Goal: Task Accomplishment & Management: Use online tool/utility

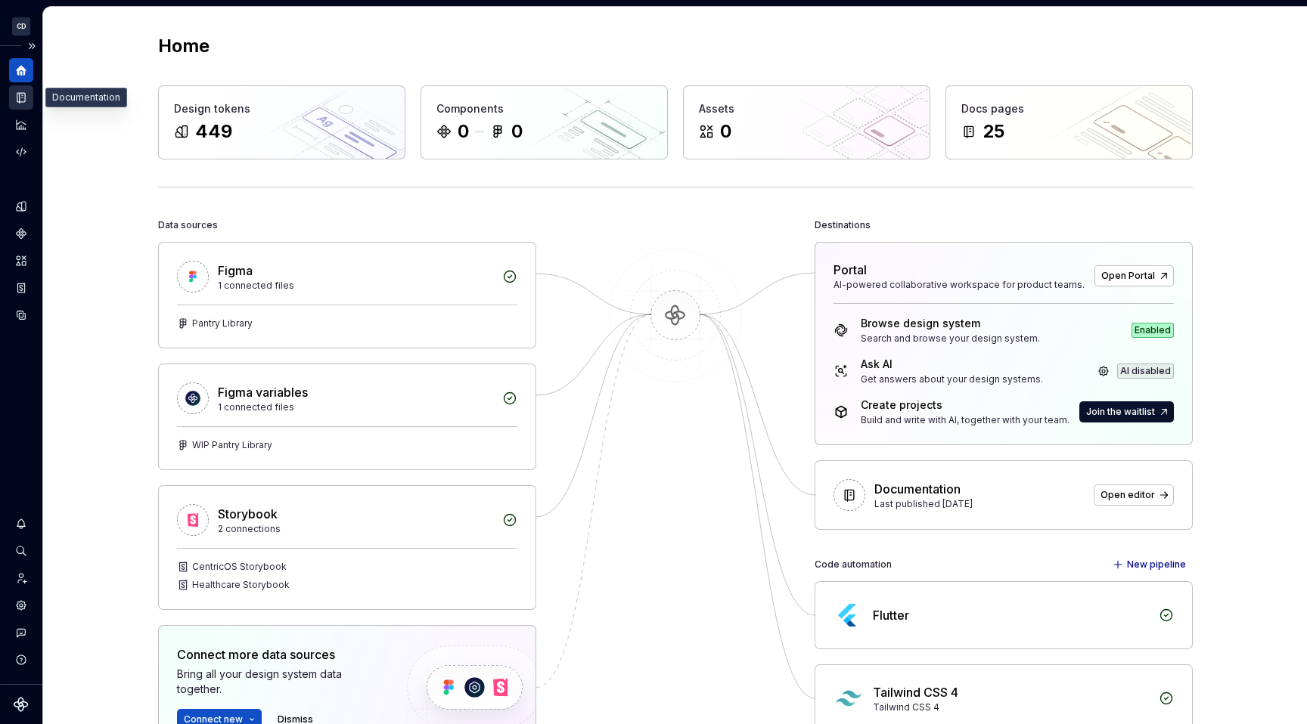
click at [22, 93] on icon "Documentation" at bounding box center [21, 98] width 8 height 10
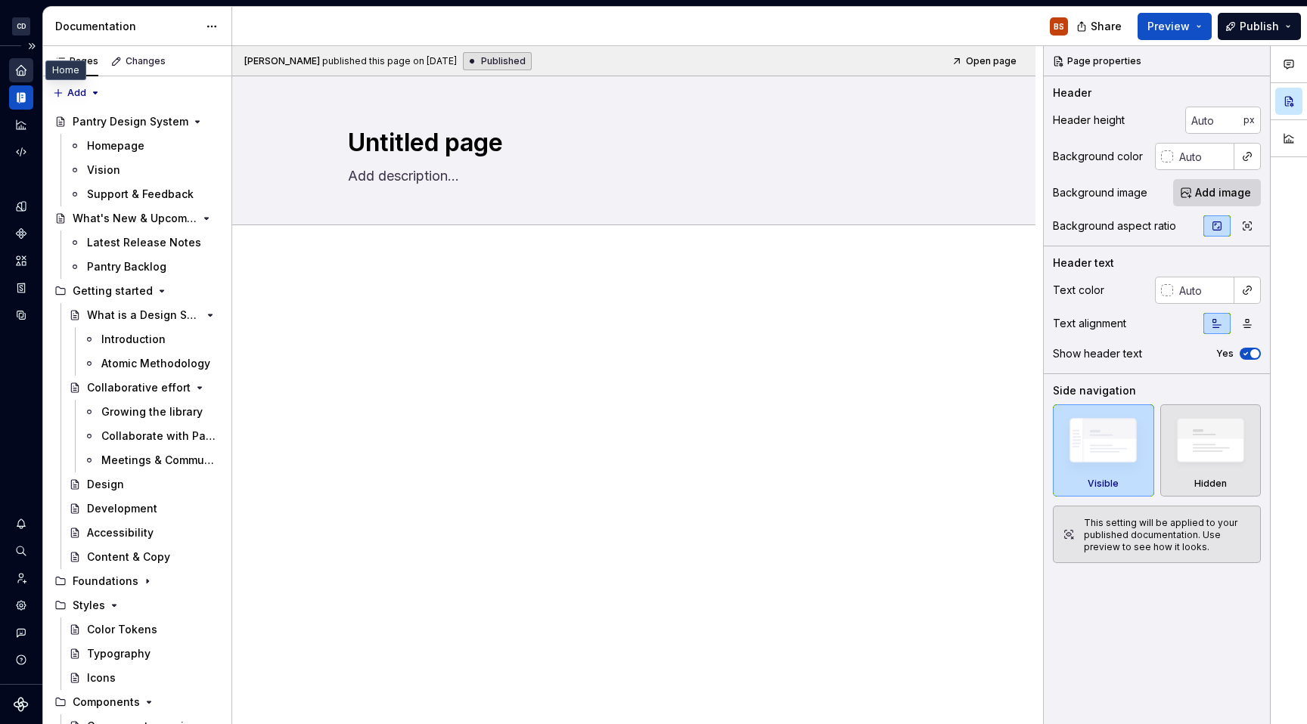
click at [27, 64] on icon "Home" at bounding box center [21, 71] width 14 height 14
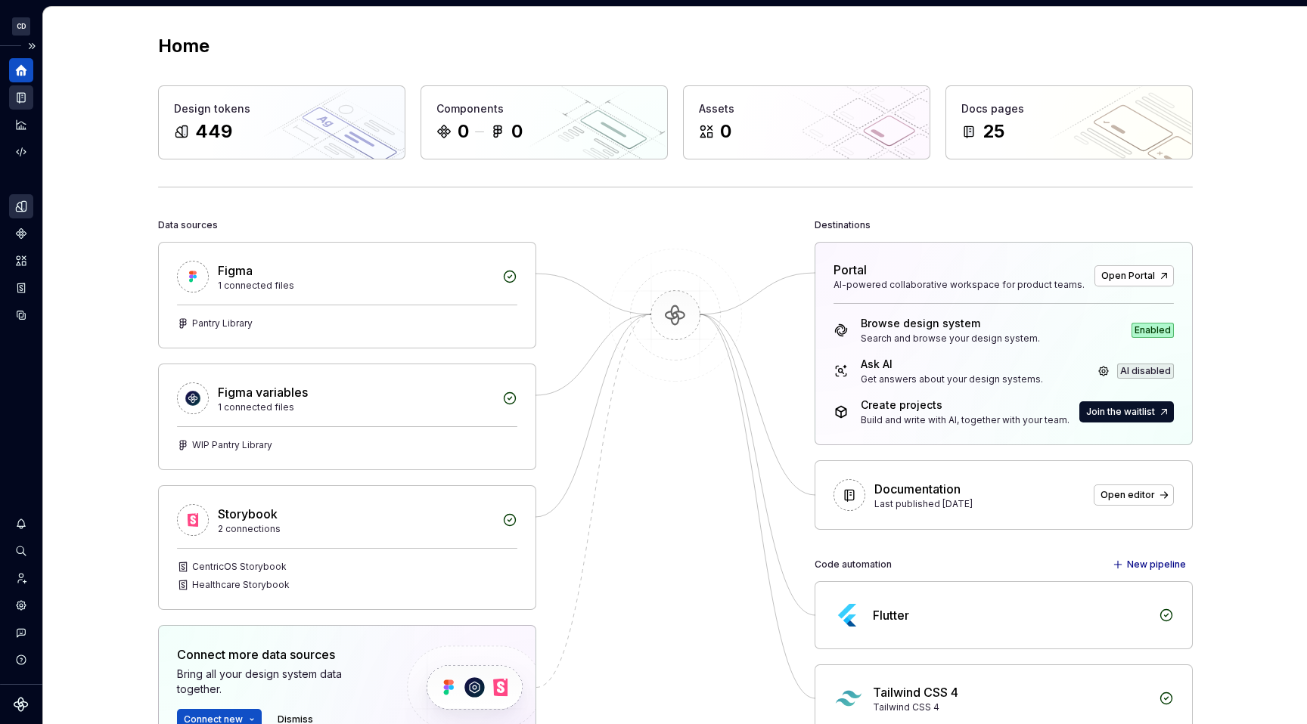
click at [25, 206] on icon "Design tokens" at bounding box center [24, 206] width 5 height 10
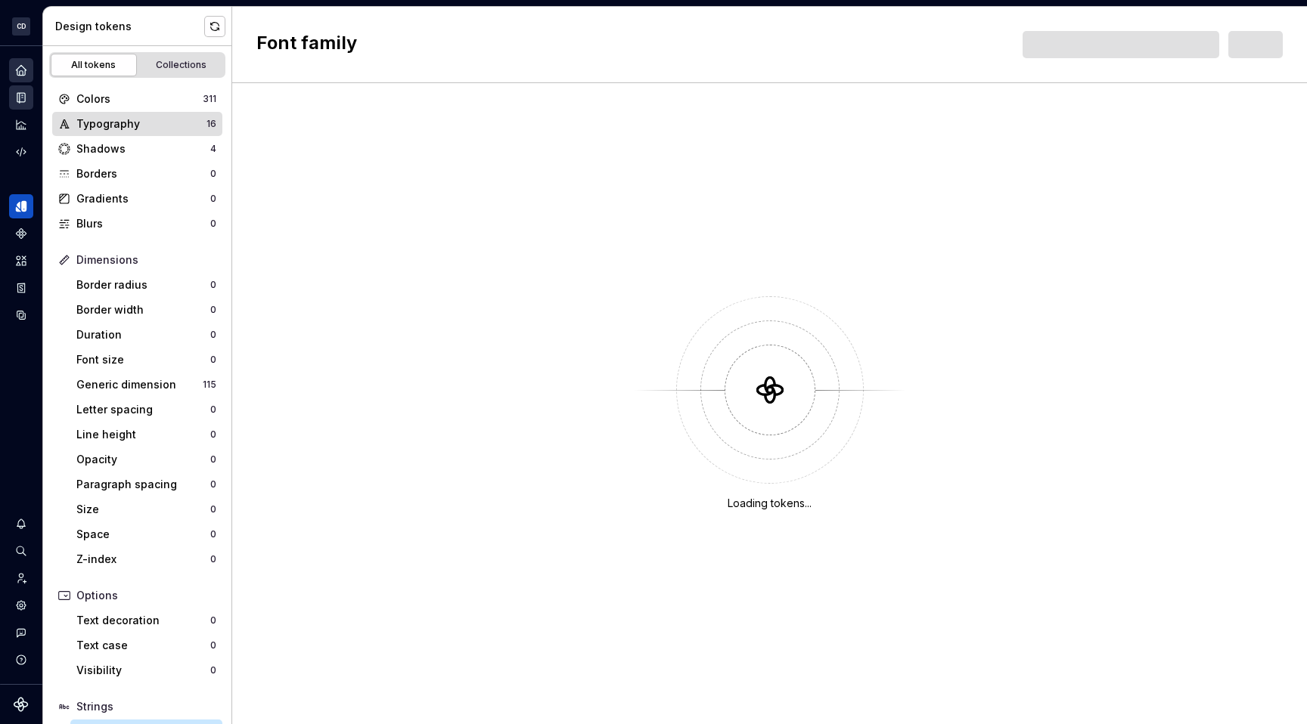
click at [154, 130] on div "Typography" at bounding box center [141, 123] width 130 height 15
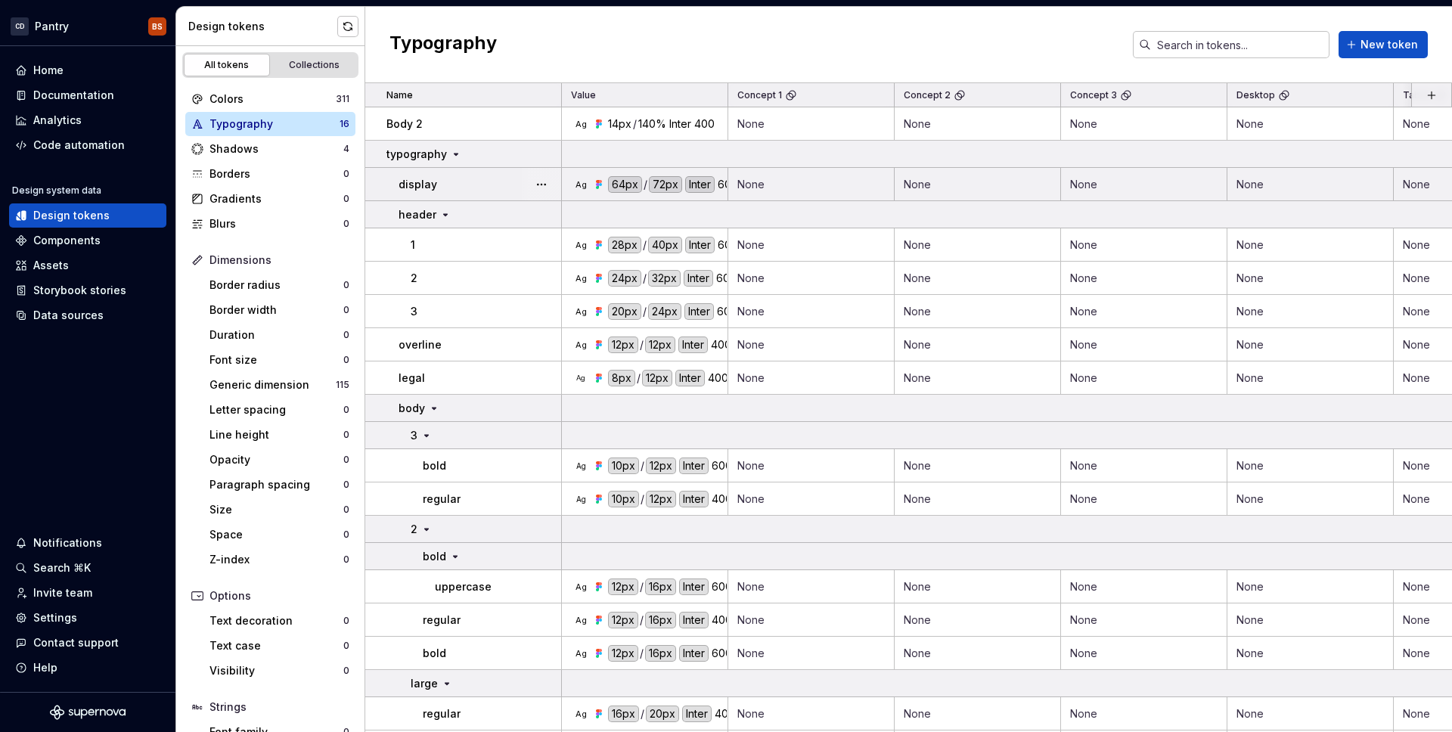
click at [628, 185] on div "64px" at bounding box center [625, 184] width 34 height 17
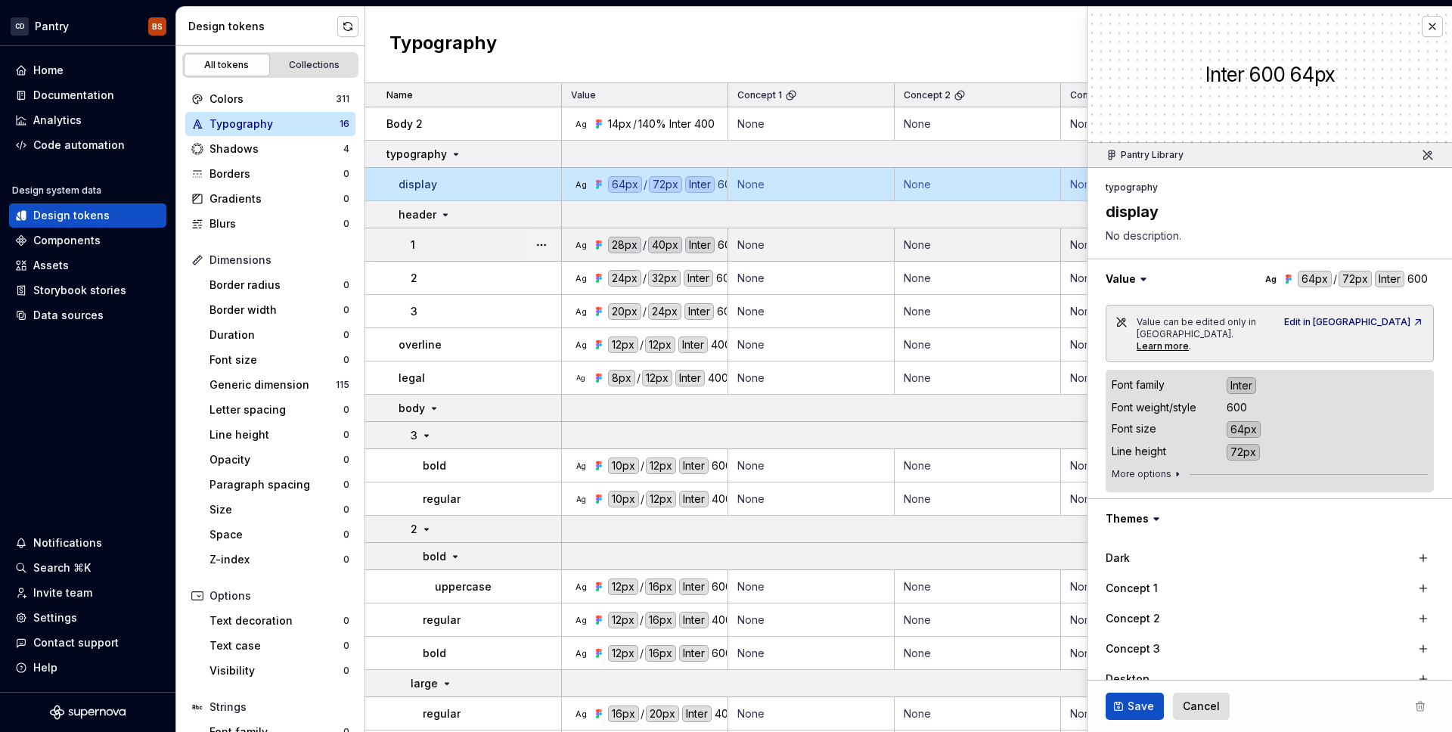
click at [1238, 400] on div "600" at bounding box center [1237, 407] width 20 height 15
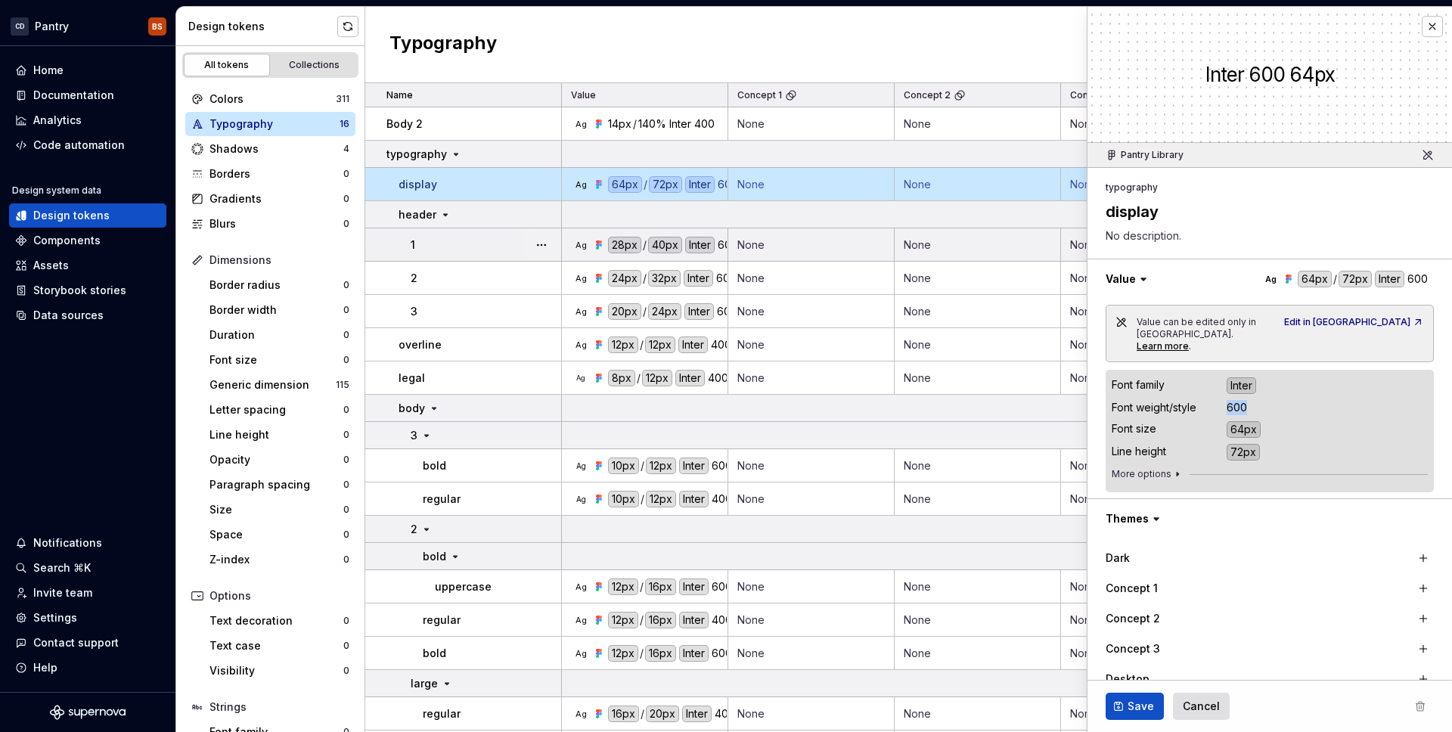
click at [1238, 400] on div "600" at bounding box center [1237, 407] width 20 height 15
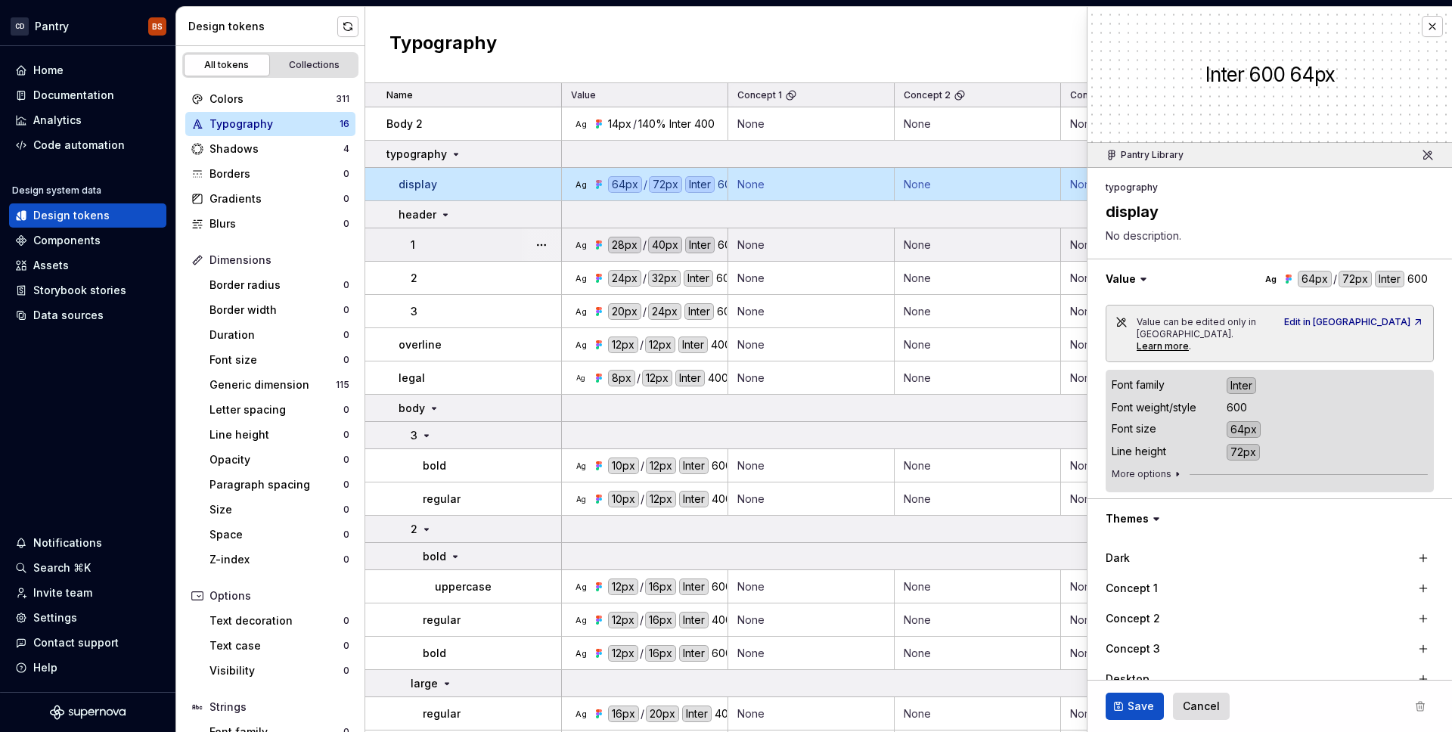
type textarea "*"
click at [1306, 26] on button "button" at bounding box center [1432, 26] width 21 height 21
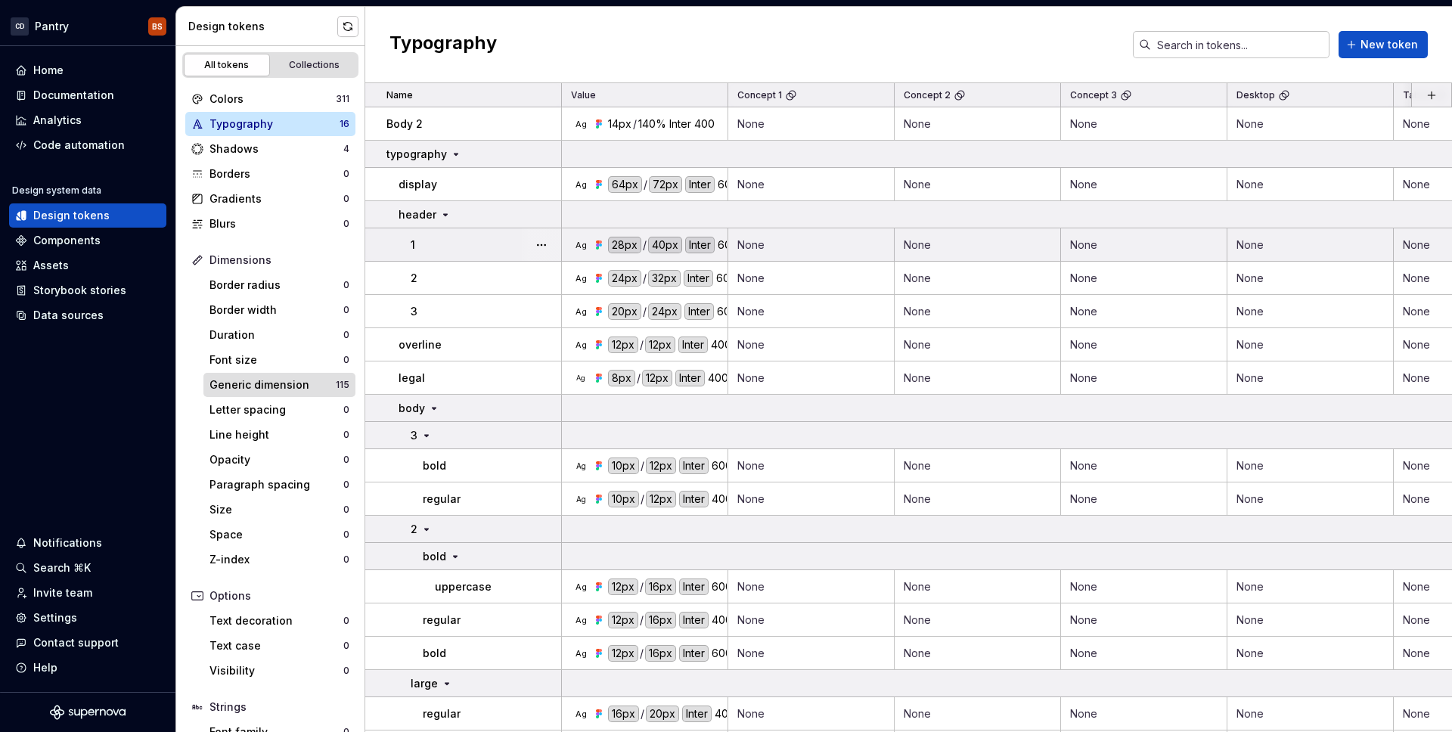
click at [336, 389] on div "115" at bounding box center [343, 385] width 14 height 12
